Goal: Task Accomplishment & Management: Use online tool/utility

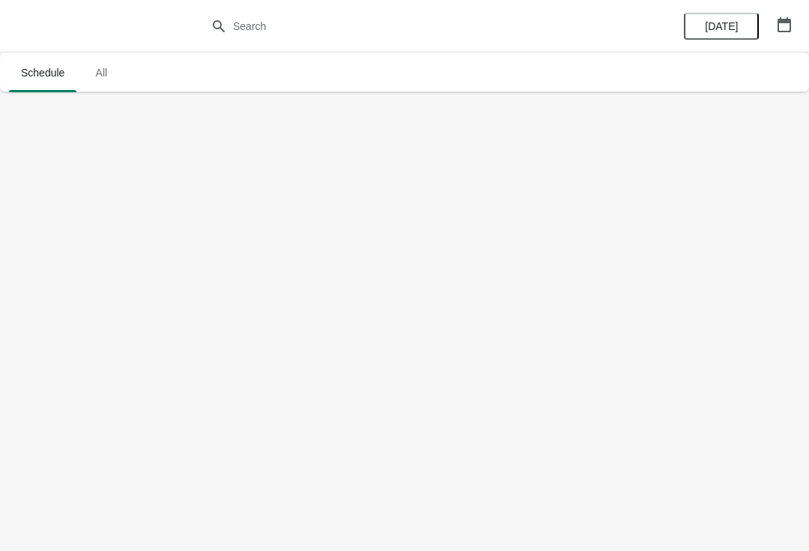
click at [720, 31] on span "[DATE]" at bounding box center [721, 26] width 33 height 12
click at [104, 82] on span "All" at bounding box center [100, 72] width 37 height 27
